Goal: Communication & Community: Answer question/provide support

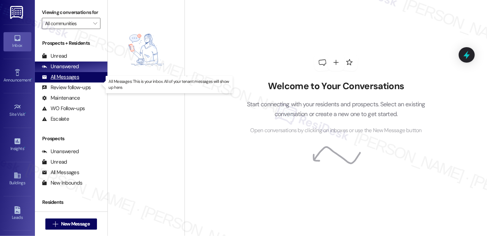
click at [69, 81] on div "All Messages" at bounding box center [60, 76] width 37 height 7
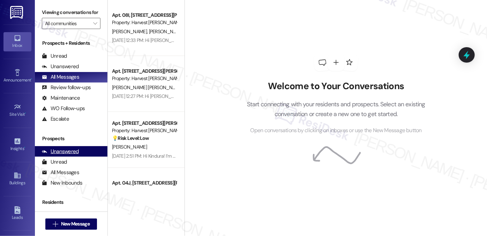
scroll to position [80, 0]
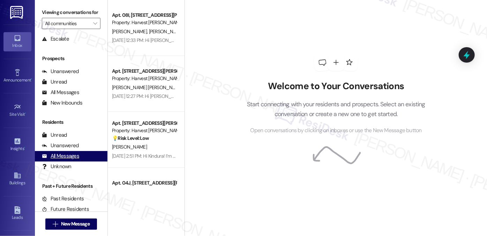
click at [65, 159] on div "All Messages" at bounding box center [60, 155] width 37 height 7
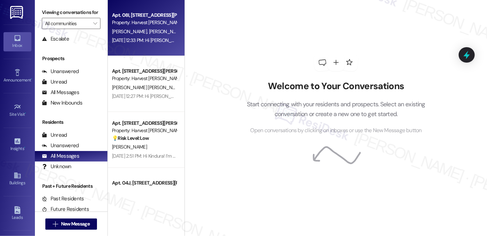
click at [150, 37] on div "[DATE] 12:33 PM: Hi [PERSON_NAME] and [PERSON_NAME]! We're so glad you chose Ha…" at bounding box center [436, 40] width 648 height 6
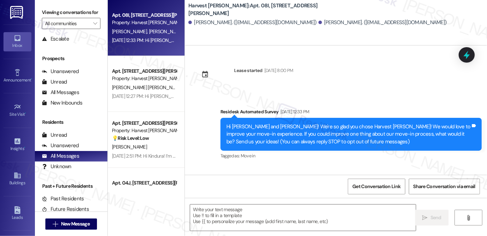
type textarea "Fetching suggested responses. Please feel free to read through the conversation…"
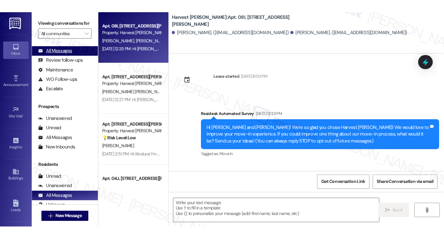
scroll to position [0, 0]
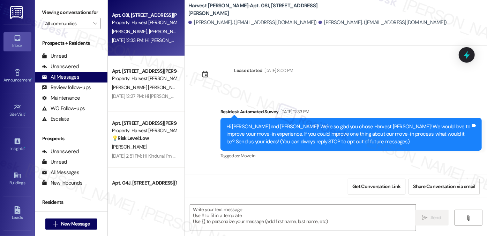
click at [73, 81] on div "All Messages" at bounding box center [60, 76] width 37 height 7
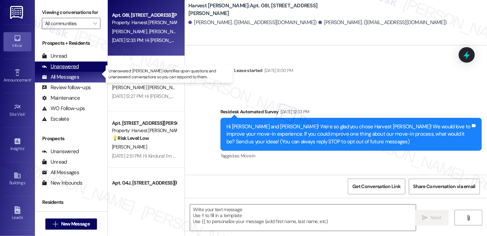
click at [69, 70] on div "Unanswered" at bounding box center [60, 66] width 37 height 7
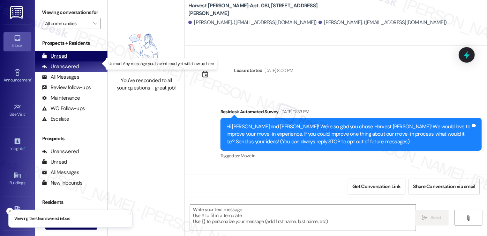
click at [77, 61] on div "Unread (0)" at bounding box center [71, 56] width 73 height 10
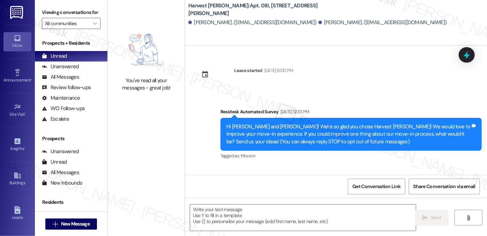
type textarea "Fetching suggested responses. Please feel free to read through the conversation…"
